Goal: Learn about a topic

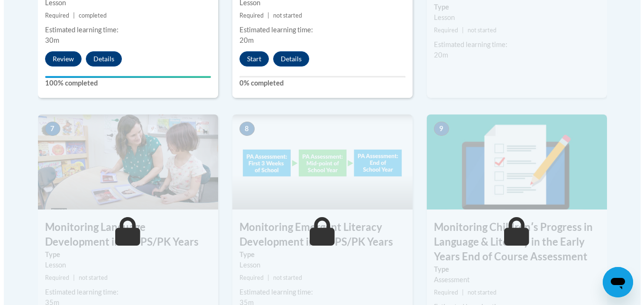
scroll to position [759, 0]
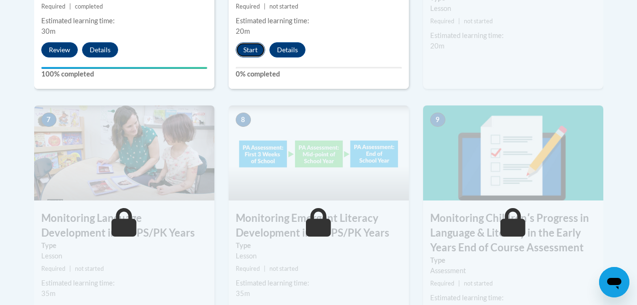
click at [255, 53] on button "Start" at bounding box center [250, 49] width 29 height 15
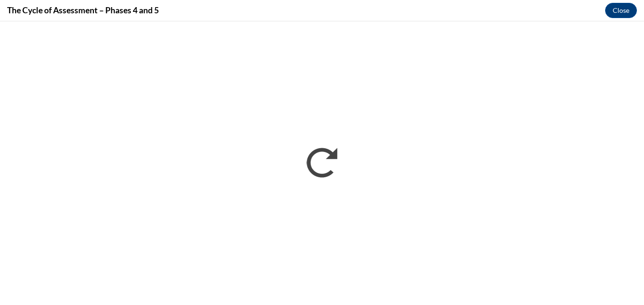
scroll to position [0, 0]
